Goal: Check status: Check status

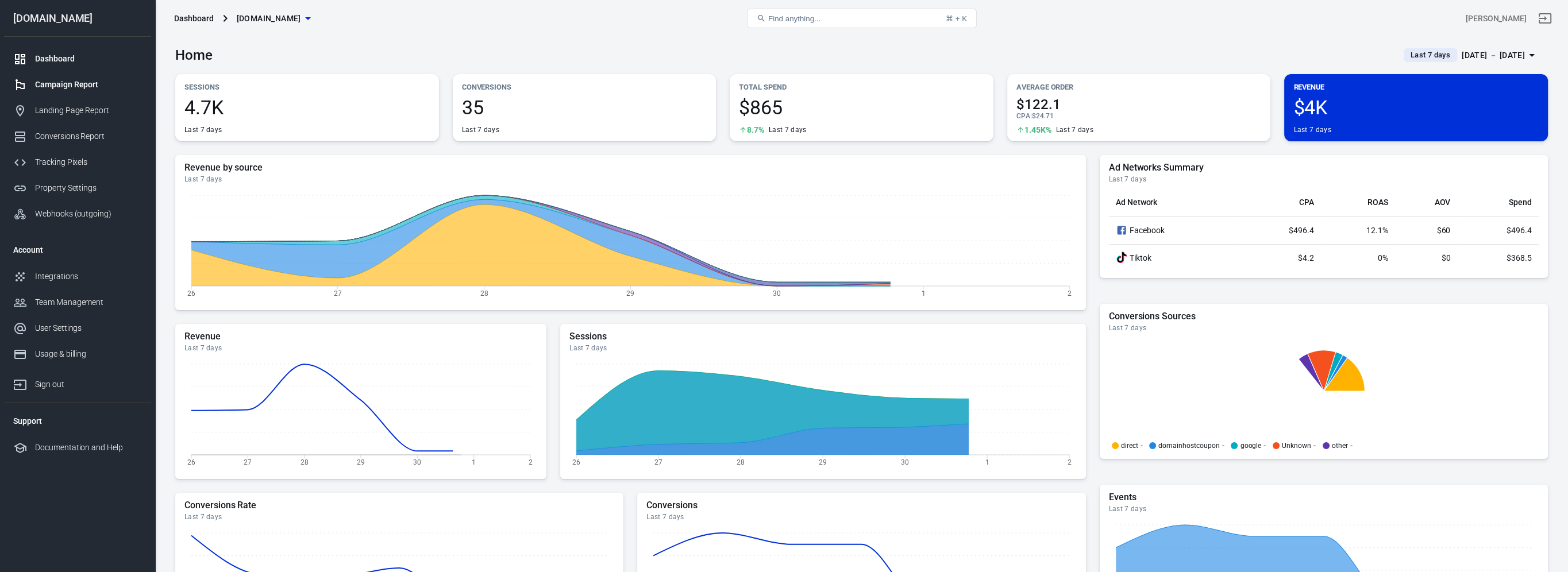
click at [62, 90] on div "Campaign Report" at bounding box center [88, 84] width 107 height 12
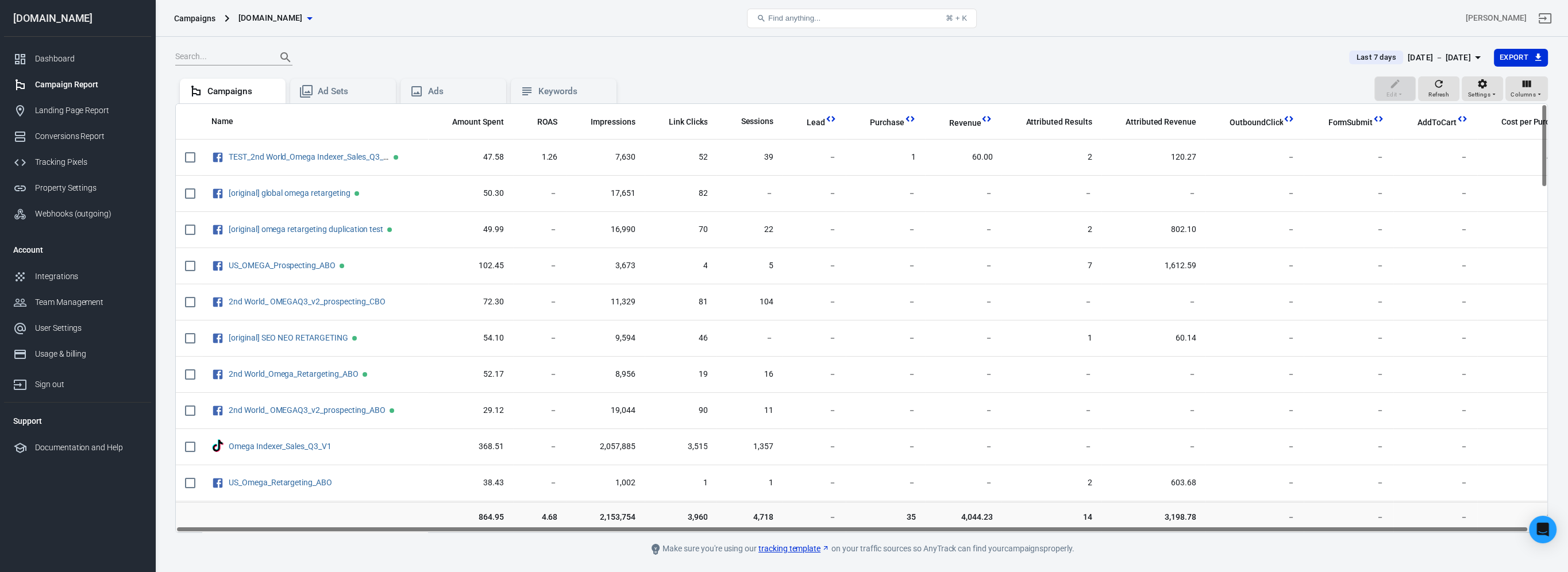
click at [897, 115] on th "Purchase" at bounding box center [885, 122] width 79 height 36
click at [884, 122] on span "Purchase" at bounding box center [887, 122] width 35 height 11
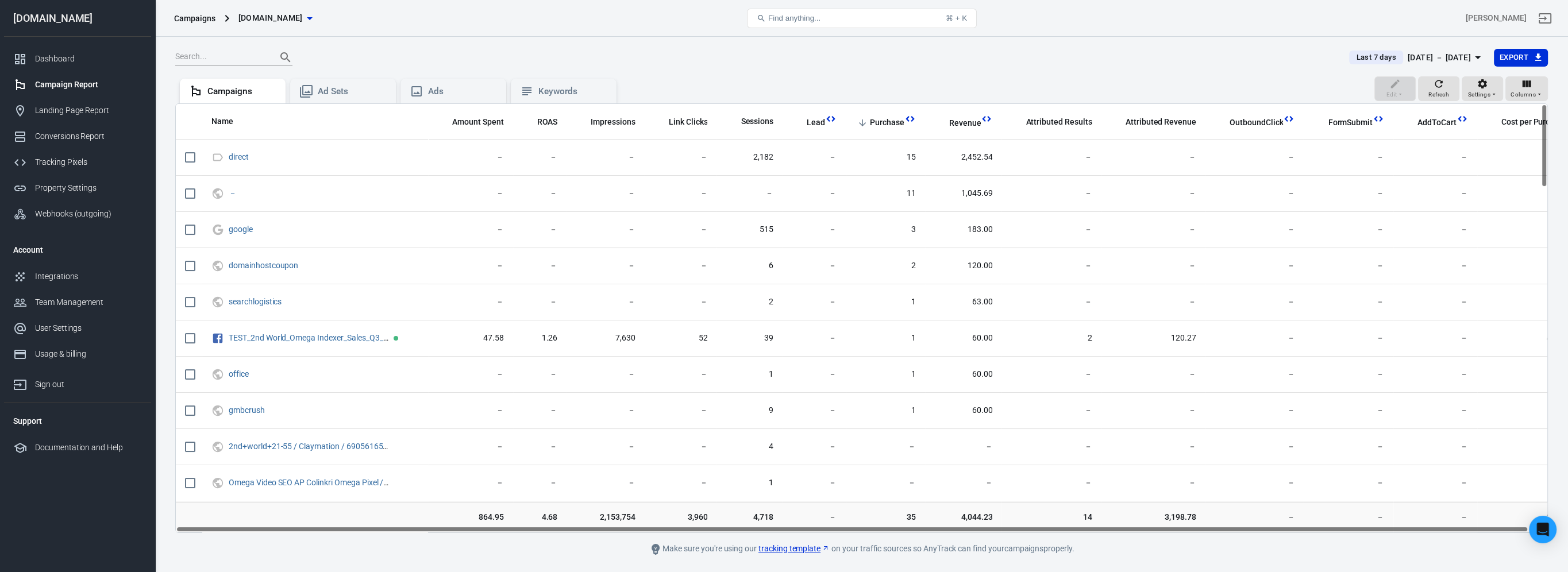
click at [1441, 56] on div "[DATE] － [DATE]" at bounding box center [1439, 58] width 63 height 15
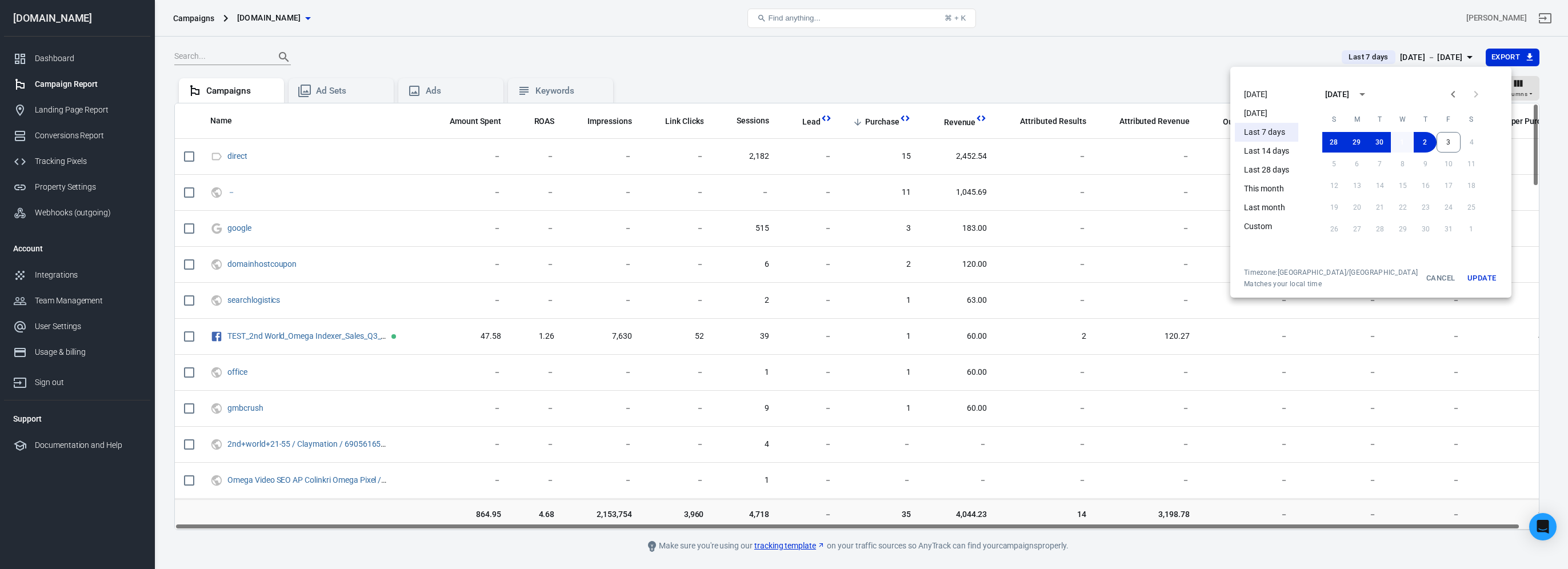
click at [1391, 139] on button "1" at bounding box center [1402, 142] width 23 height 20
click at [1437, 142] on button "3" at bounding box center [1448, 142] width 24 height 20
click at [1464, 280] on button "Update" at bounding box center [1481, 278] width 36 height 20
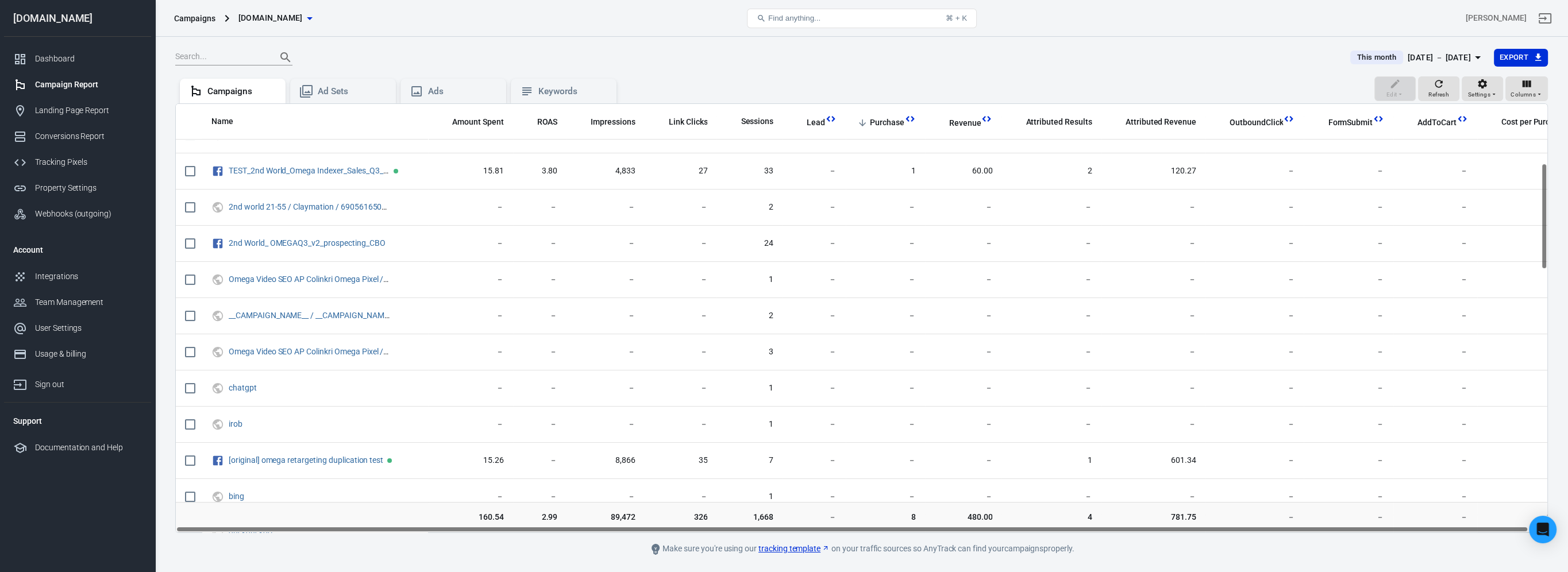
scroll to position [90, 0]
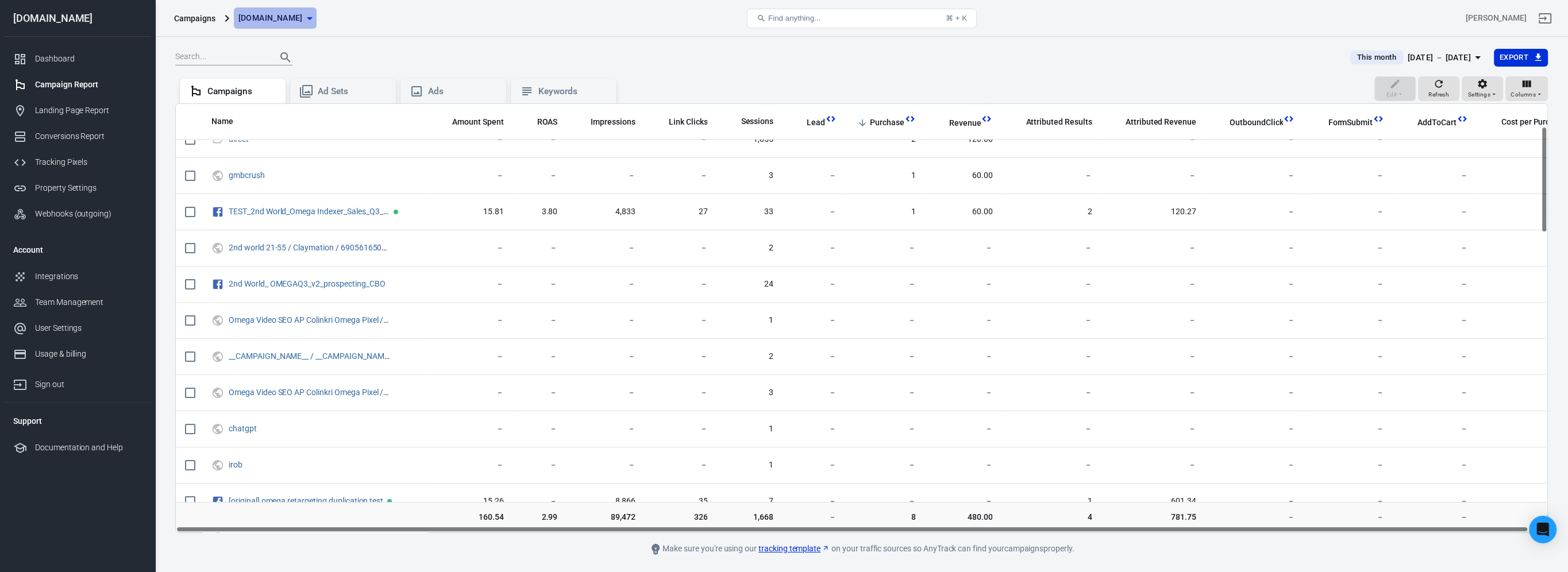
click at [276, 17] on span "[DOMAIN_NAME]" at bounding box center [270, 18] width 64 height 15
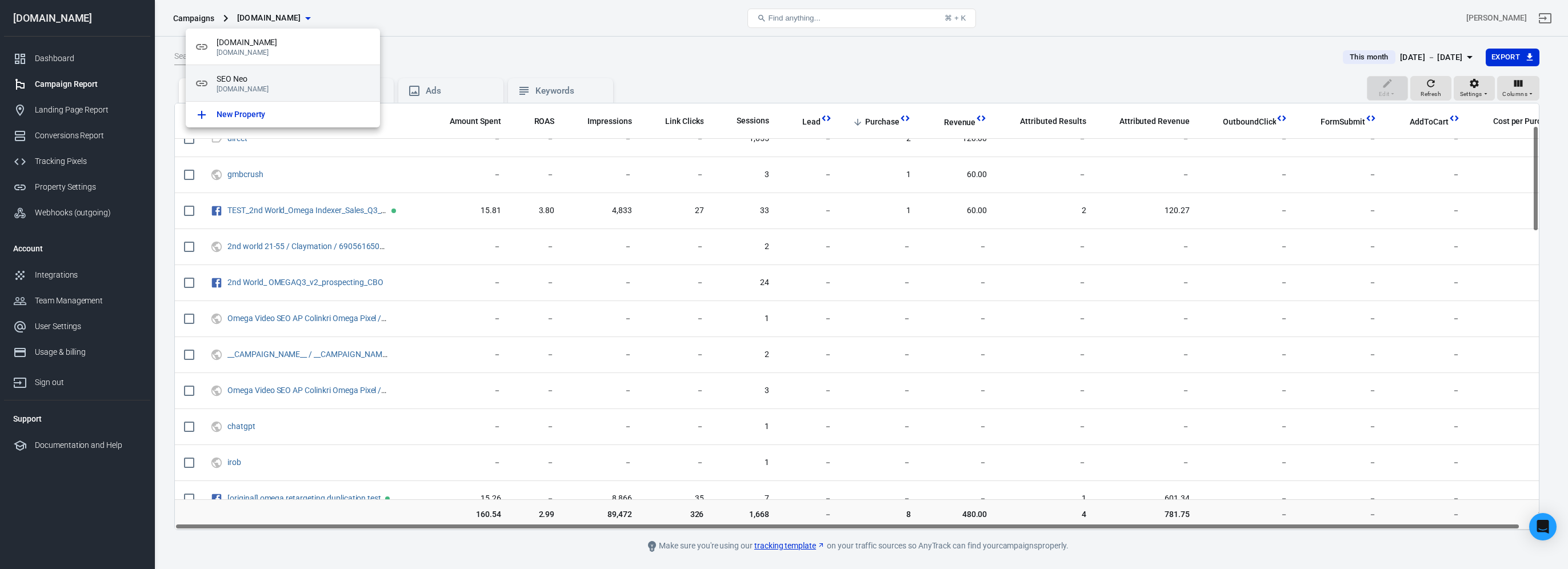
click at [264, 83] on span "SEO Neo" at bounding box center [293, 79] width 154 height 12
radio input "true"
